Goal: Transaction & Acquisition: Book appointment/travel/reservation

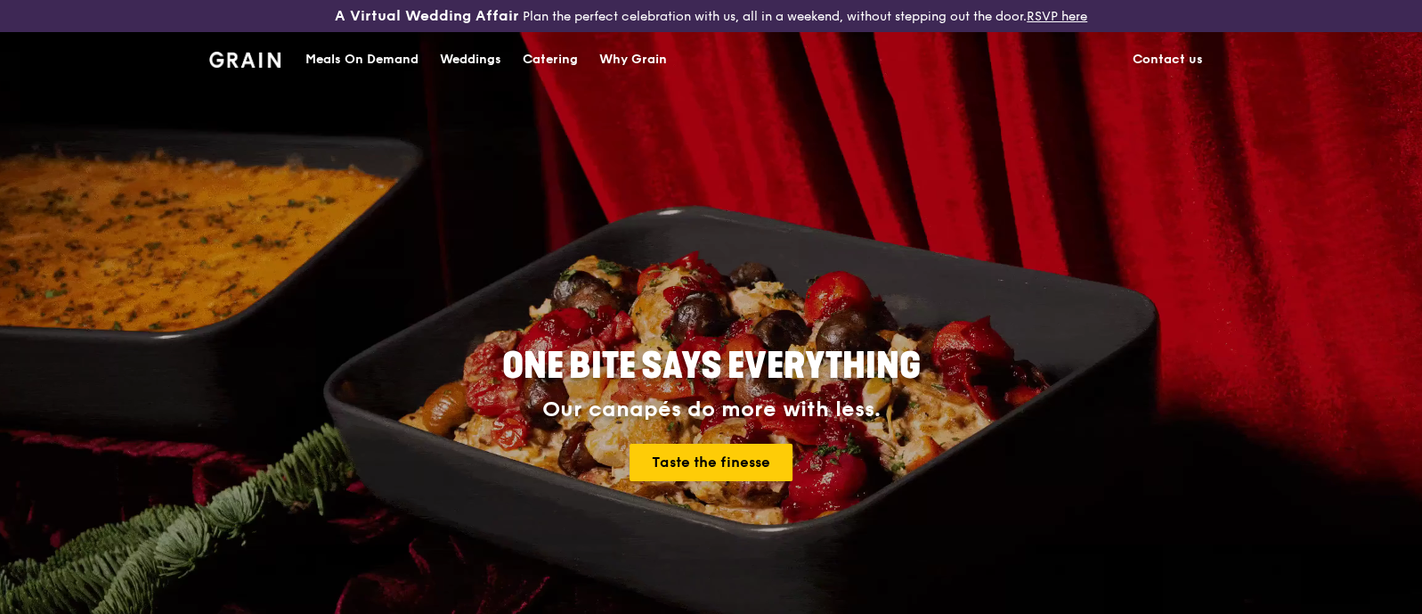
click at [530, 55] on div "Catering" at bounding box center [550, 59] width 55 height 53
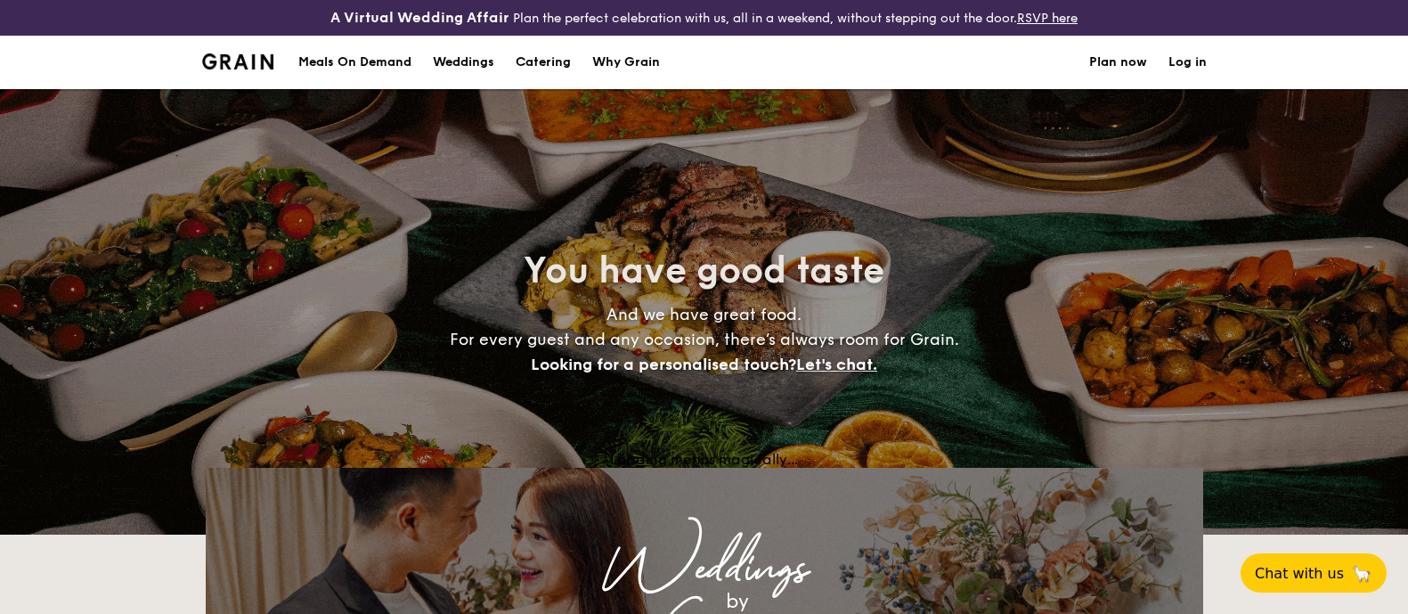
select select
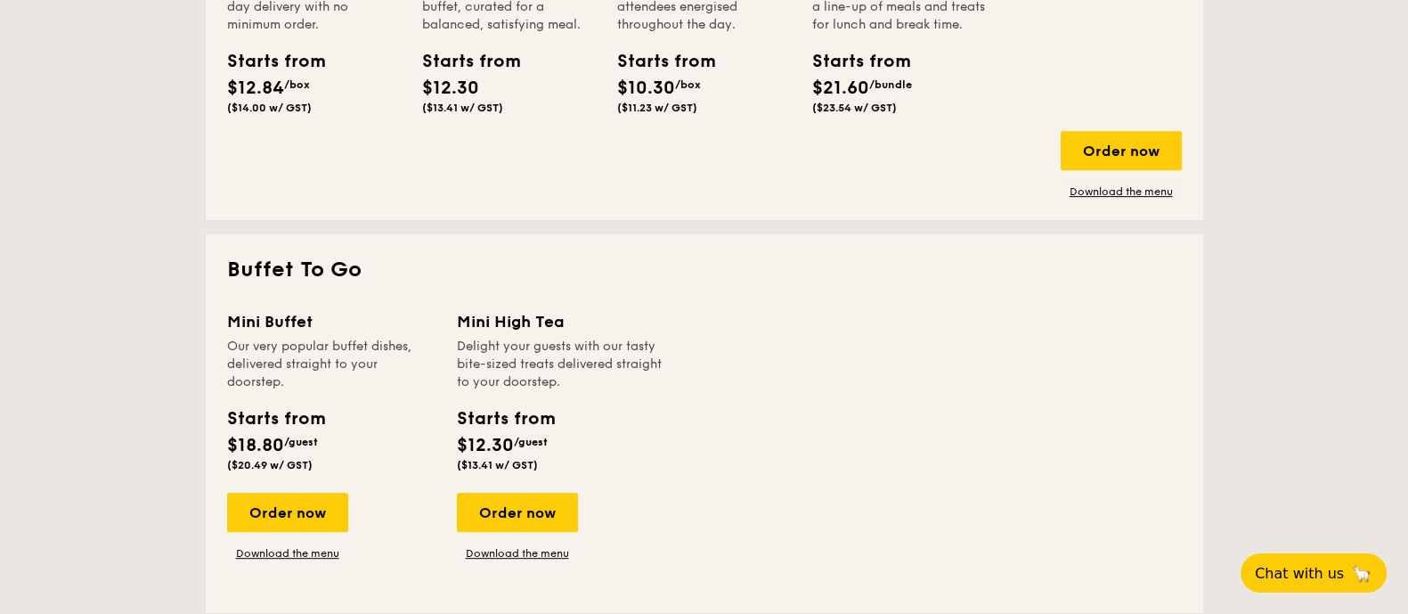
scroll to position [1002, 0]
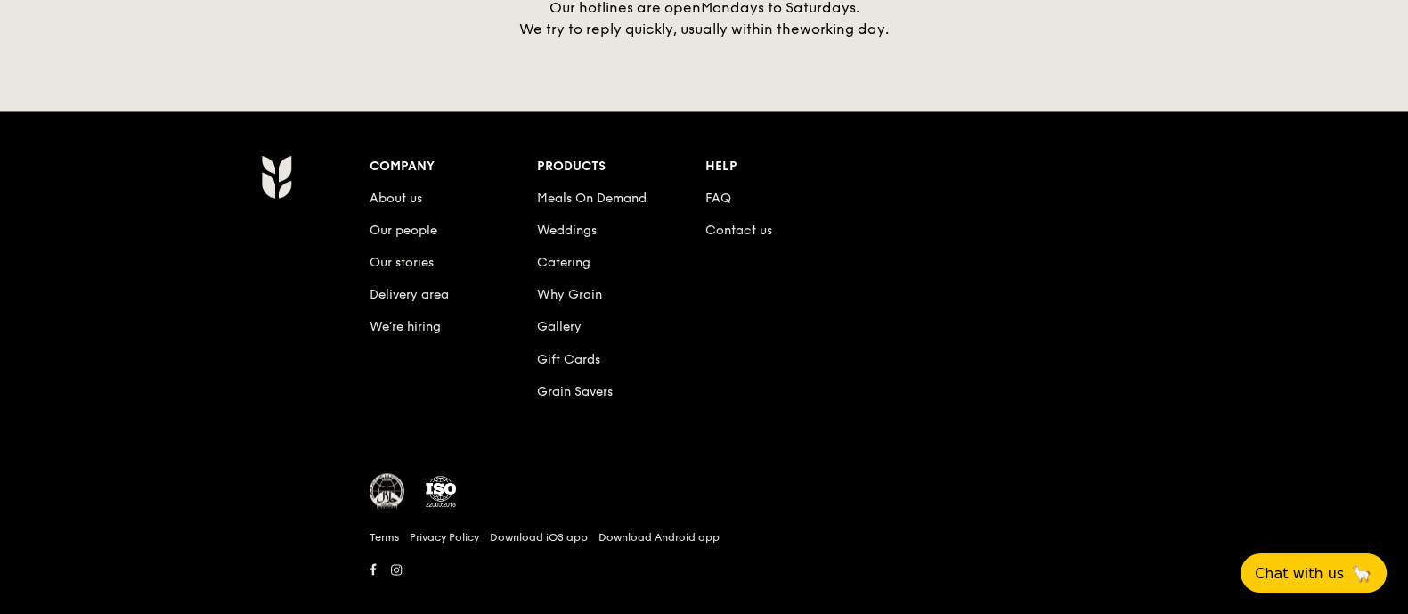
scroll to position [3442, 0]
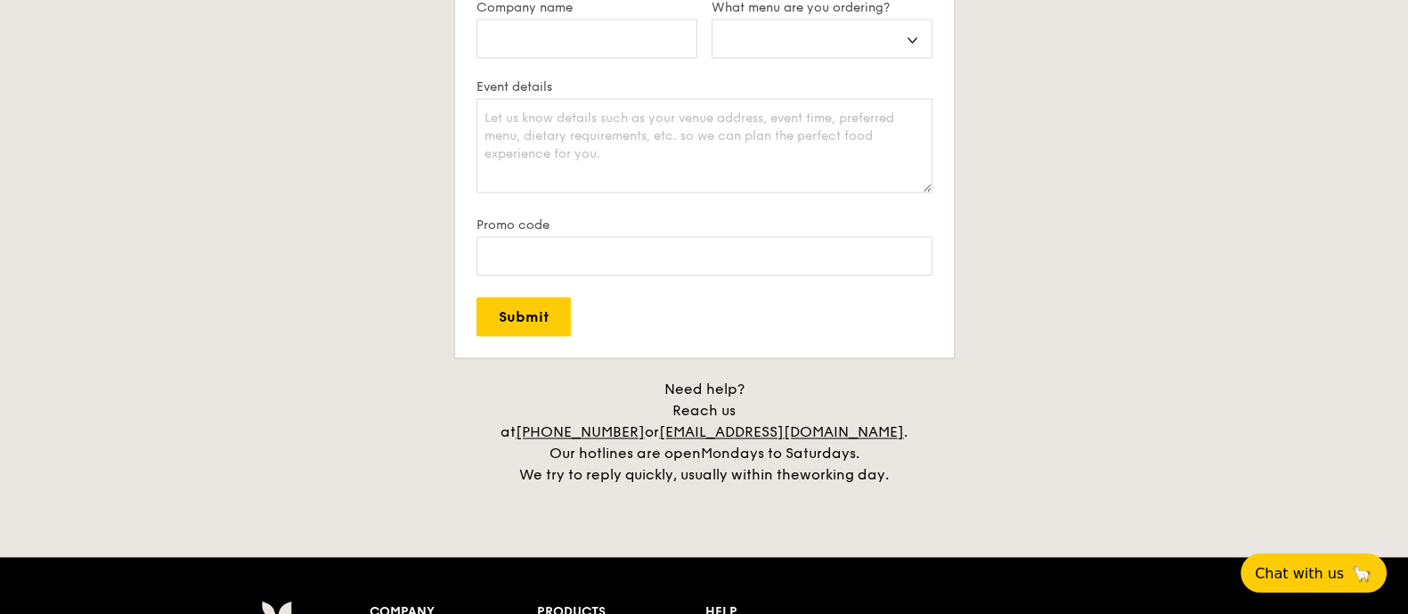
click at [1154, 352] on div "Plan now We love hearing from our customers. Talk to us about anything. We are …" at bounding box center [704, 72] width 997 height 826
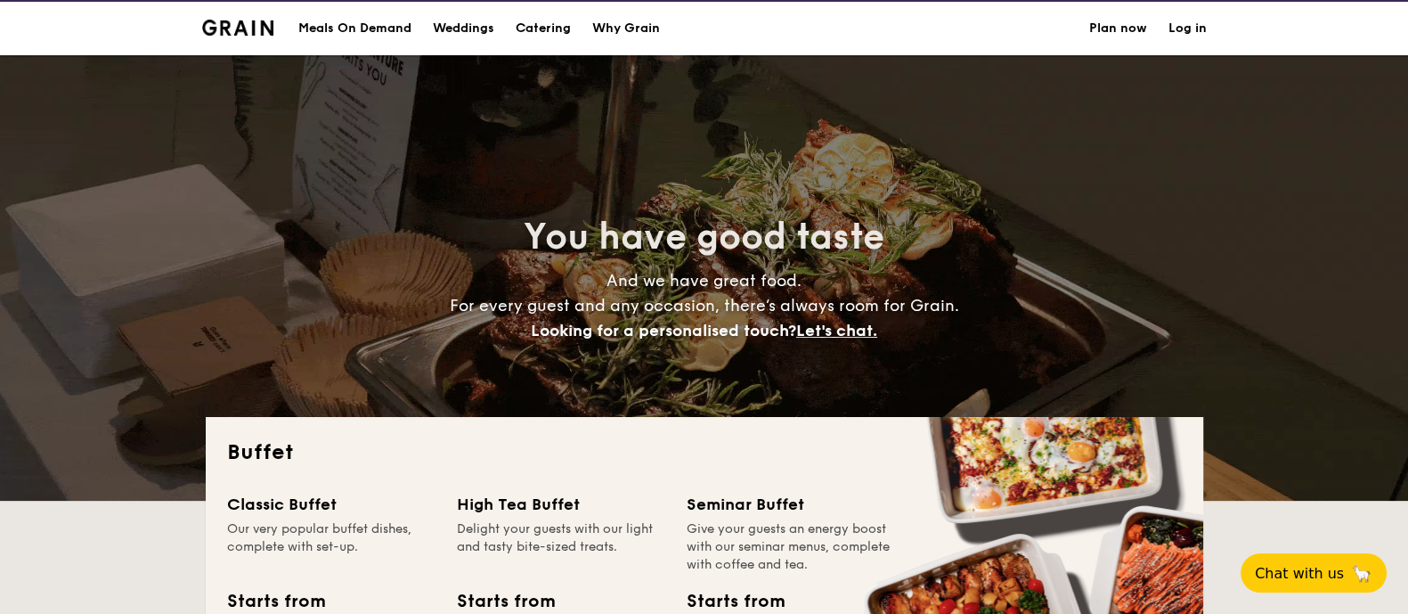
scroll to position [0, 0]
